Goal: Check status: Check status

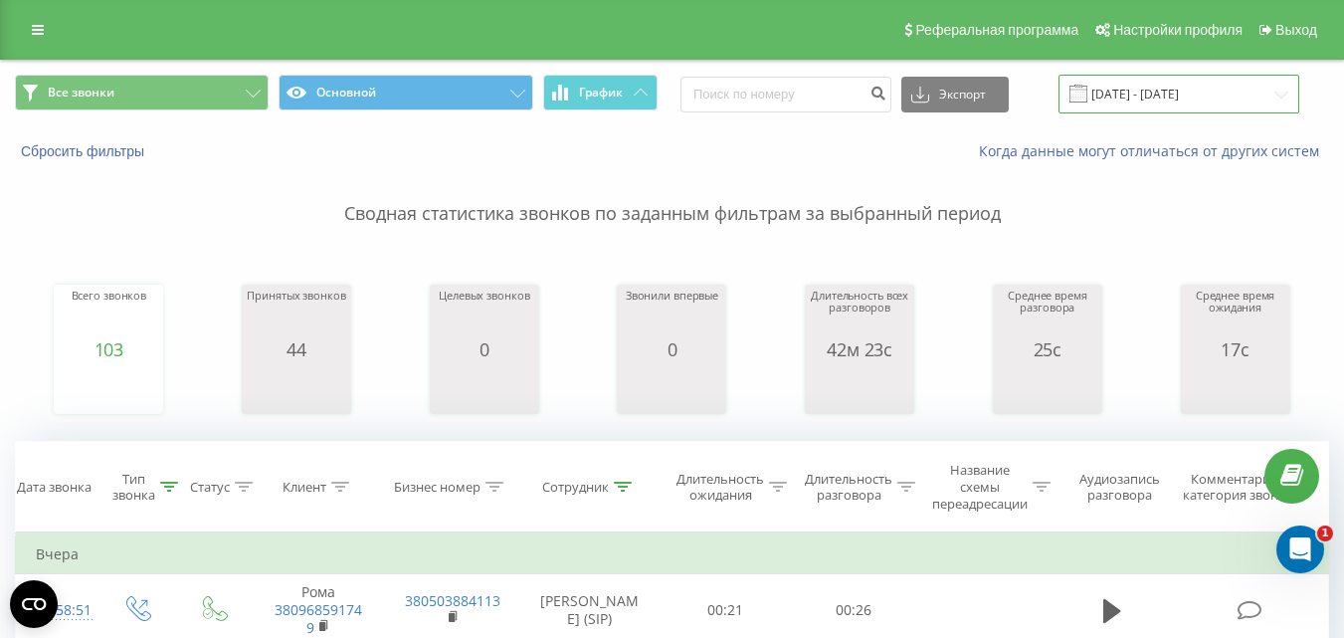
click at [1175, 109] on input "[DATE] - [DATE]" at bounding box center [1178, 94] width 241 height 39
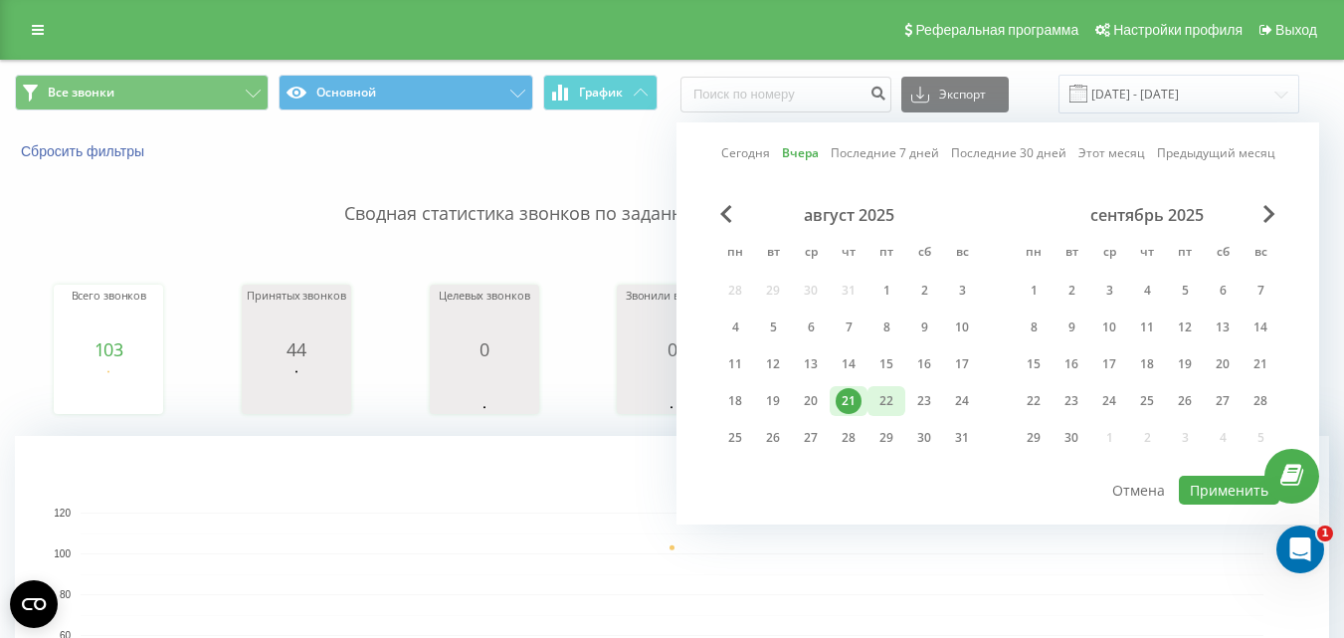
click at [886, 402] on div "22" at bounding box center [886, 401] width 26 height 26
click at [1234, 490] on button "Применить" at bounding box center [1229, 489] width 100 height 29
type input "[DATE] - [DATE]"
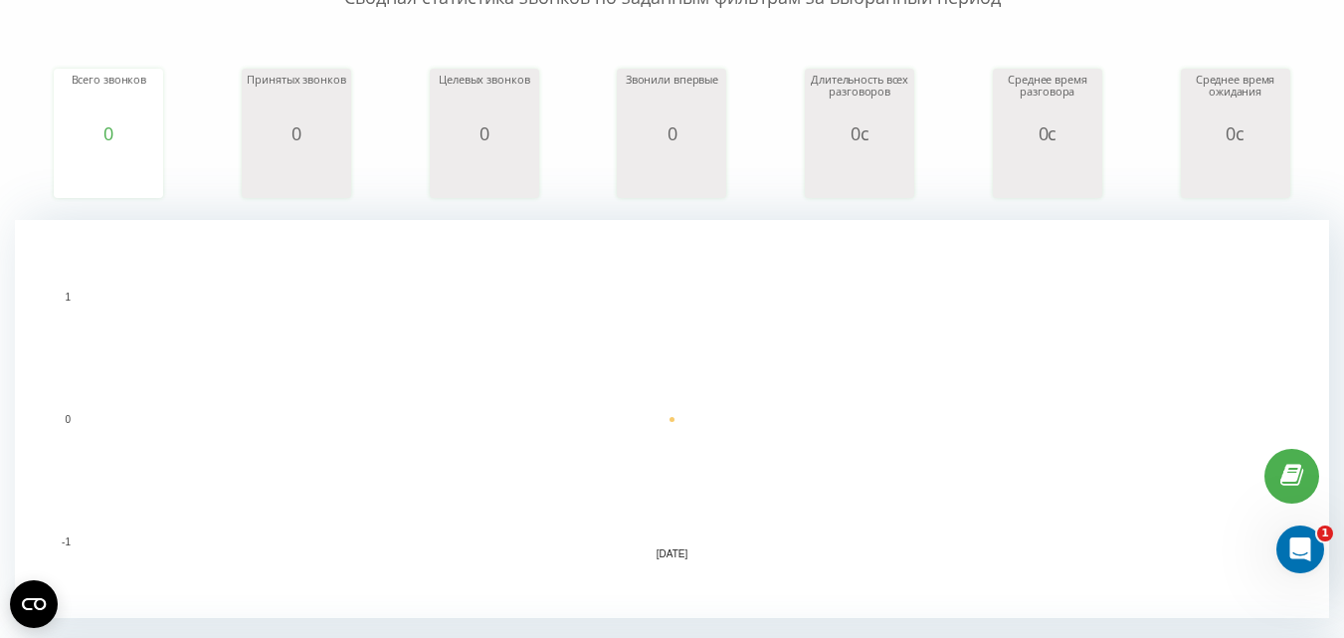
scroll to position [398, 0]
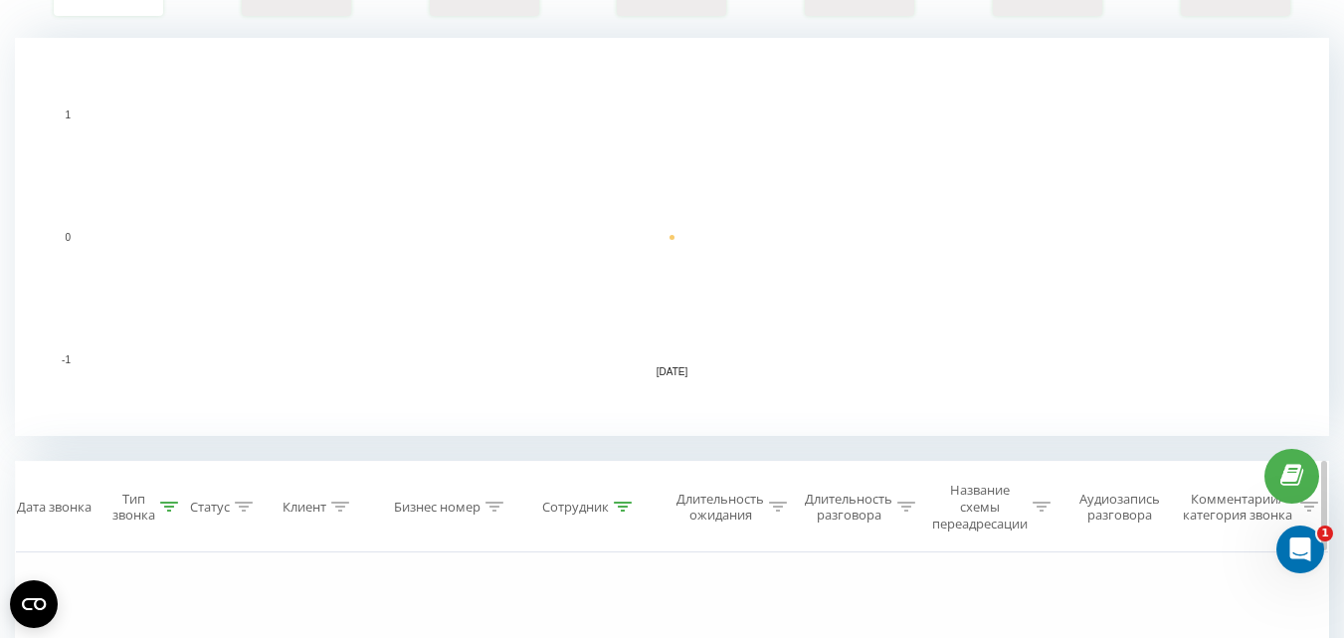
click at [569, 510] on div "Сотрудник" at bounding box center [575, 506] width 67 height 17
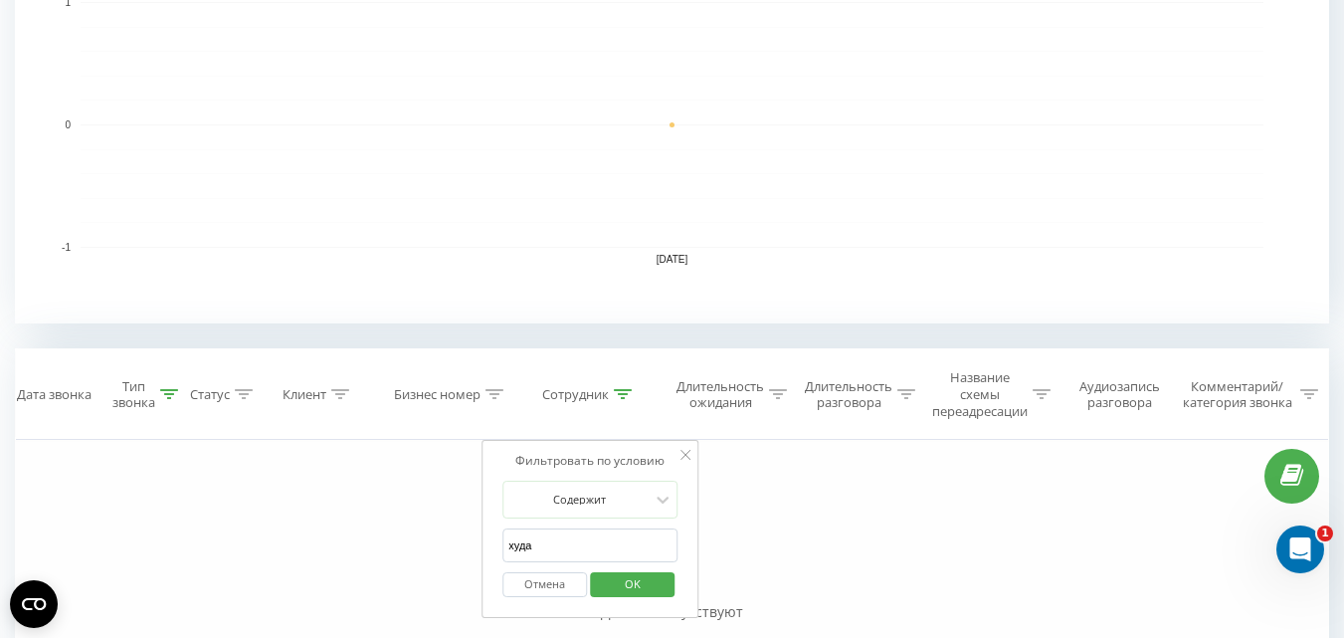
scroll to position [597, 0]
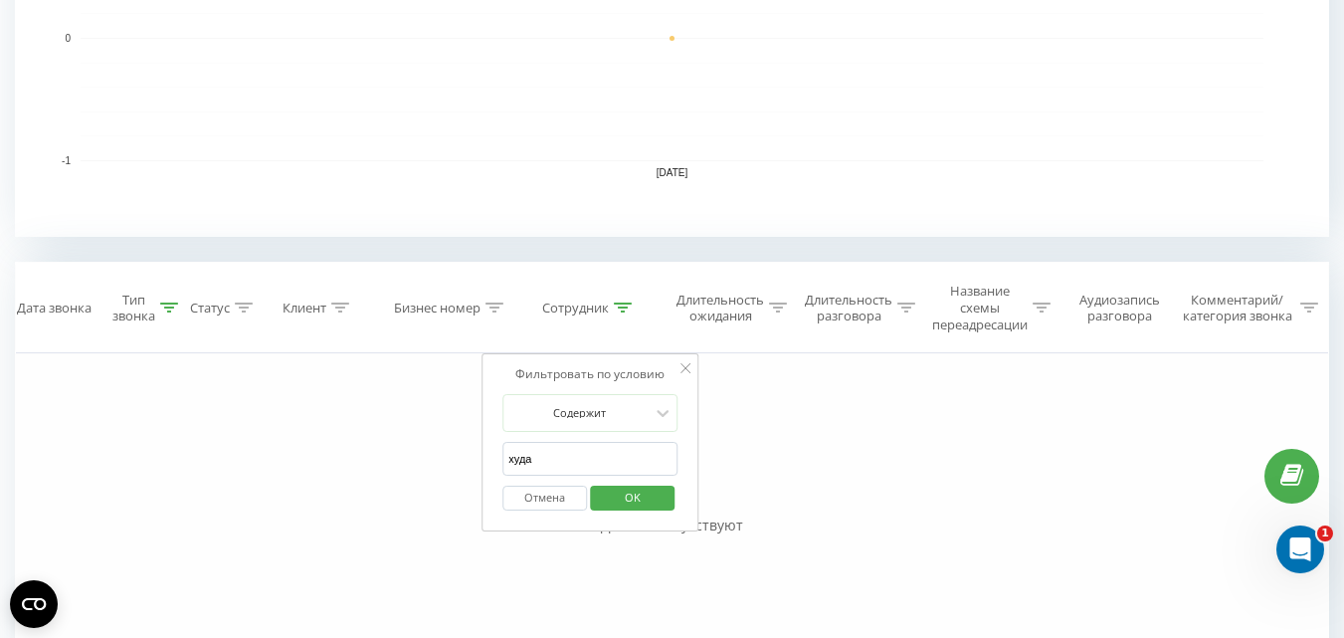
drag, startPoint x: 552, startPoint y: 461, endPoint x: 502, endPoint y: 454, distance: 50.2
click at [502, 454] on input "худа" at bounding box center [589, 459] width 175 height 35
type input "павлінська"
click at [635, 507] on span "OK" at bounding box center [633, 496] width 56 height 31
